Goal: Navigation & Orientation: Find specific page/section

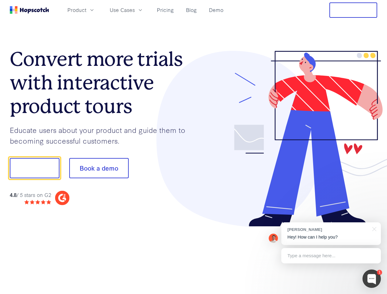
click at [194, 147] on div at bounding box center [286, 139] width 184 height 176
click at [86, 10] on span "Product" at bounding box center [76, 10] width 19 height 8
click at [135, 10] on span "Use Cases" at bounding box center [122, 10] width 25 height 8
click at [353, 10] on button "Free Trial" at bounding box center [353, 9] width 48 height 15
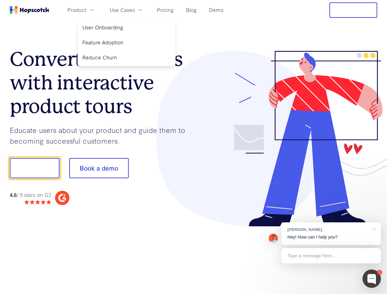
click at [34, 168] on button "Show me!" at bounding box center [35, 168] width 50 height 20
click at [99, 168] on button "Book a demo" at bounding box center [98, 168] width 59 height 20
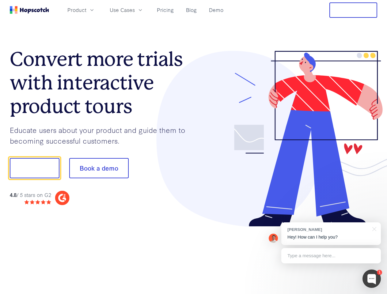
click at [372, 279] on div at bounding box center [371, 279] width 18 height 18
click at [331, 234] on div "[PERSON_NAME] Hey! How can I help you?" at bounding box center [331, 233] width 100 height 23
click at [373, 229] on div at bounding box center [373, 228] width 15 height 13
click at [331, 256] on div at bounding box center [323, 208] width 115 height 122
